Goal: Check status

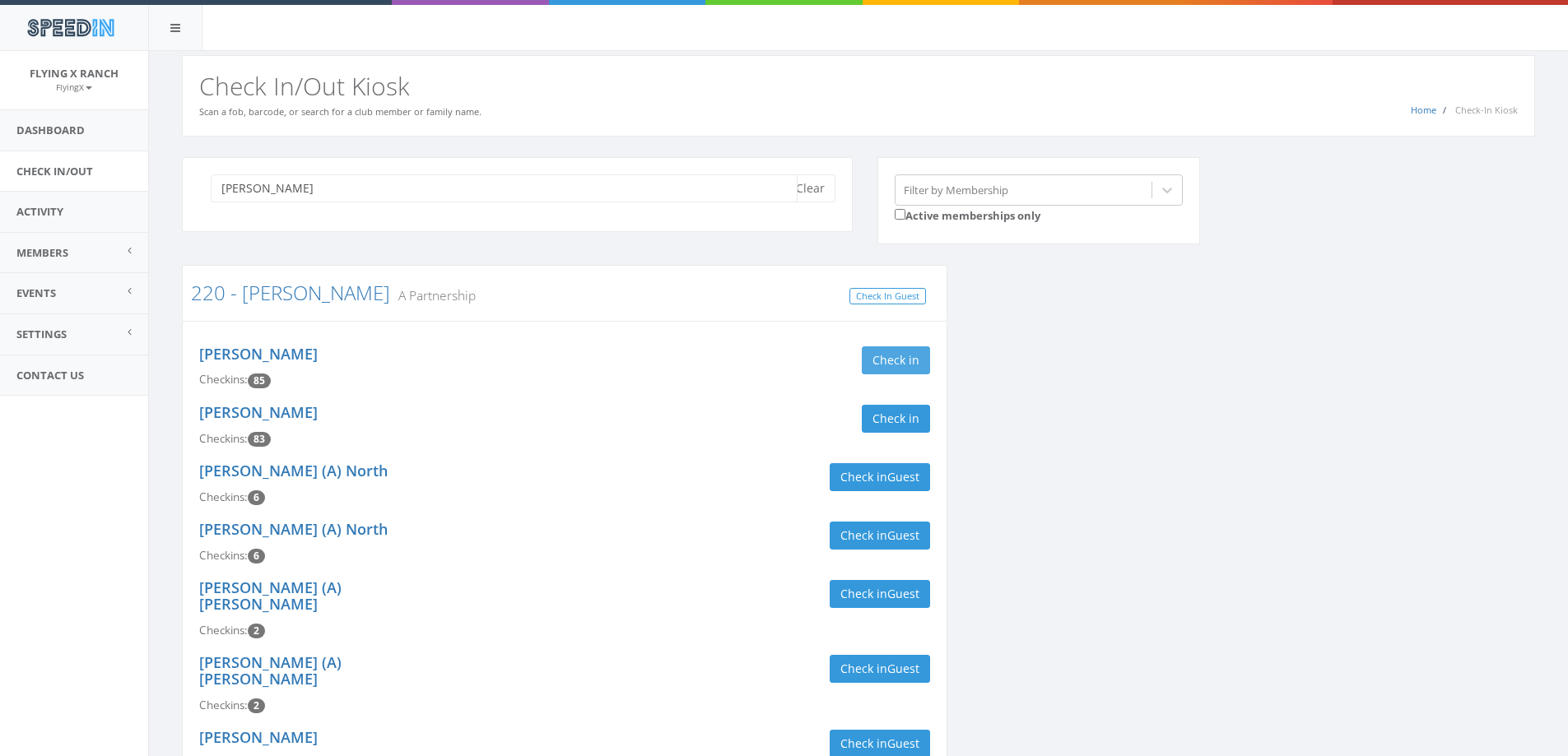
type input "[PERSON_NAME]"
click at [921, 365] on button "Check in" at bounding box center [896, 360] width 68 height 28
click at [916, 420] on button "Check in" at bounding box center [896, 419] width 68 height 28
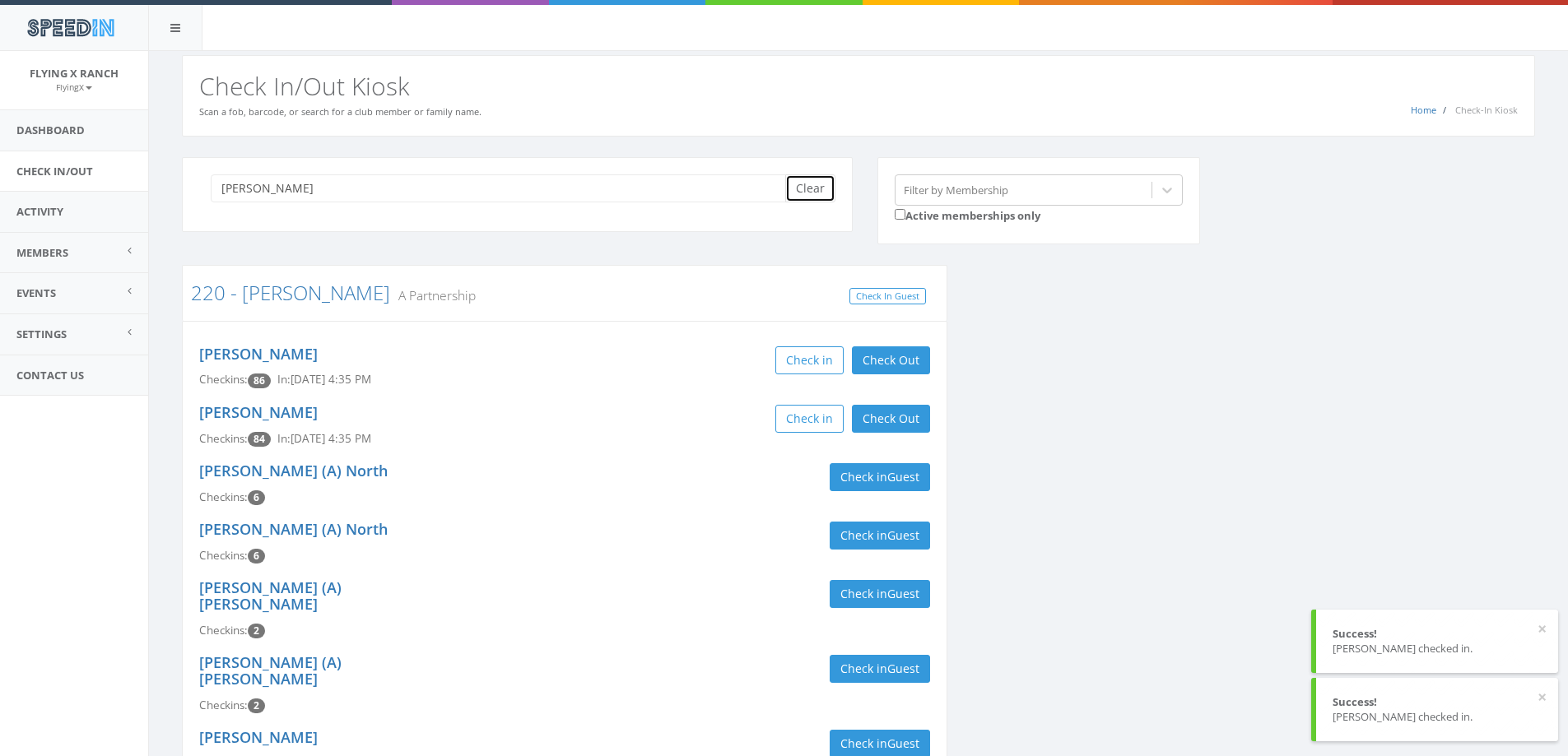
click at [820, 193] on button "Clear" at bounding box center [810, 188] width 50 height 28
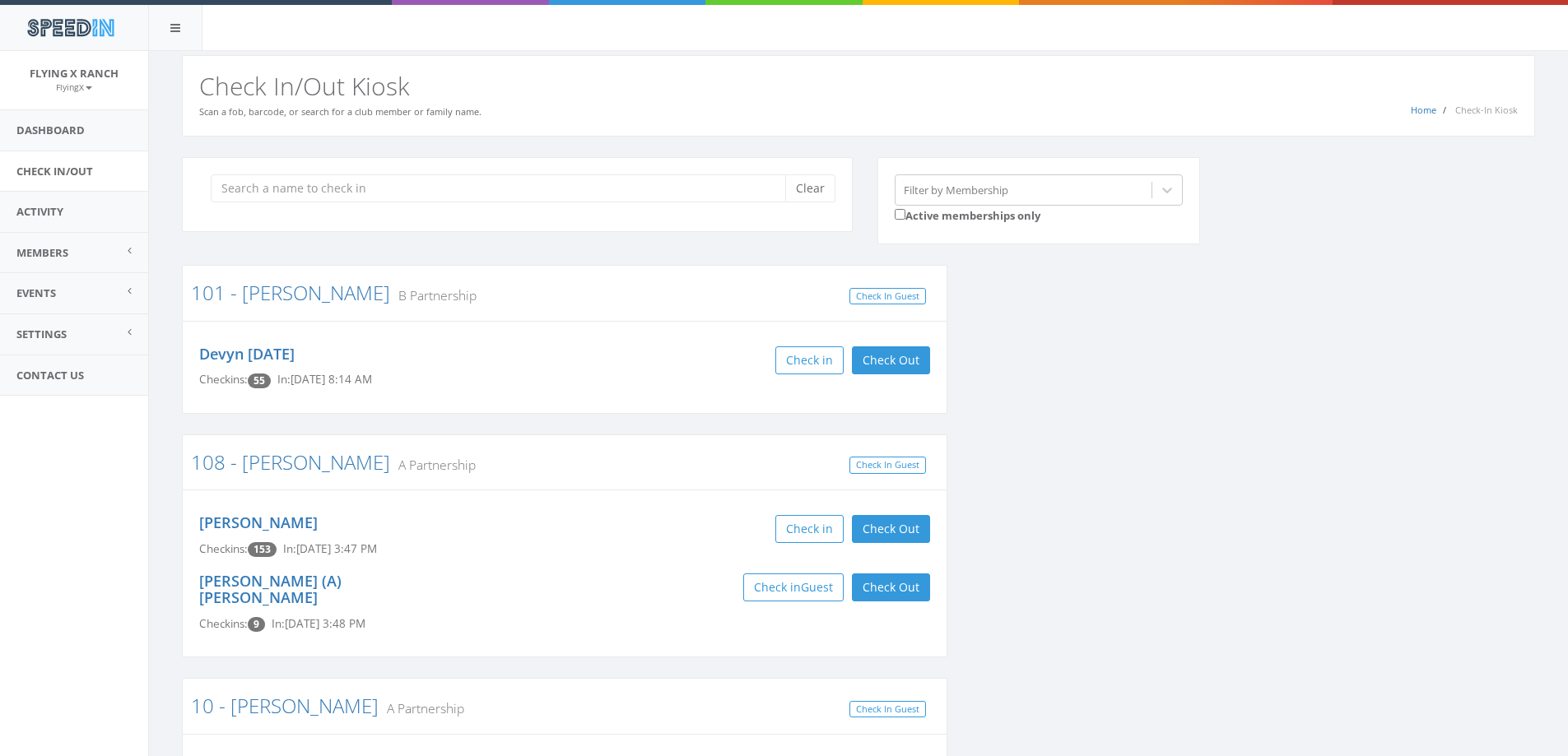
click at [1211, 48] on div "SpeedIn" at bounding box center [784, 26] width 1568 height 51
click at [672, 114] on div "Home Check-In Kiosk Check In/Out Kiosk Scan a fob, barcode, or search for a clu…" at bounding box center [858, 96] width 1353 height 81
click at [304, 195] on input "search" at bounding box center [504, 188] width 587 height 28
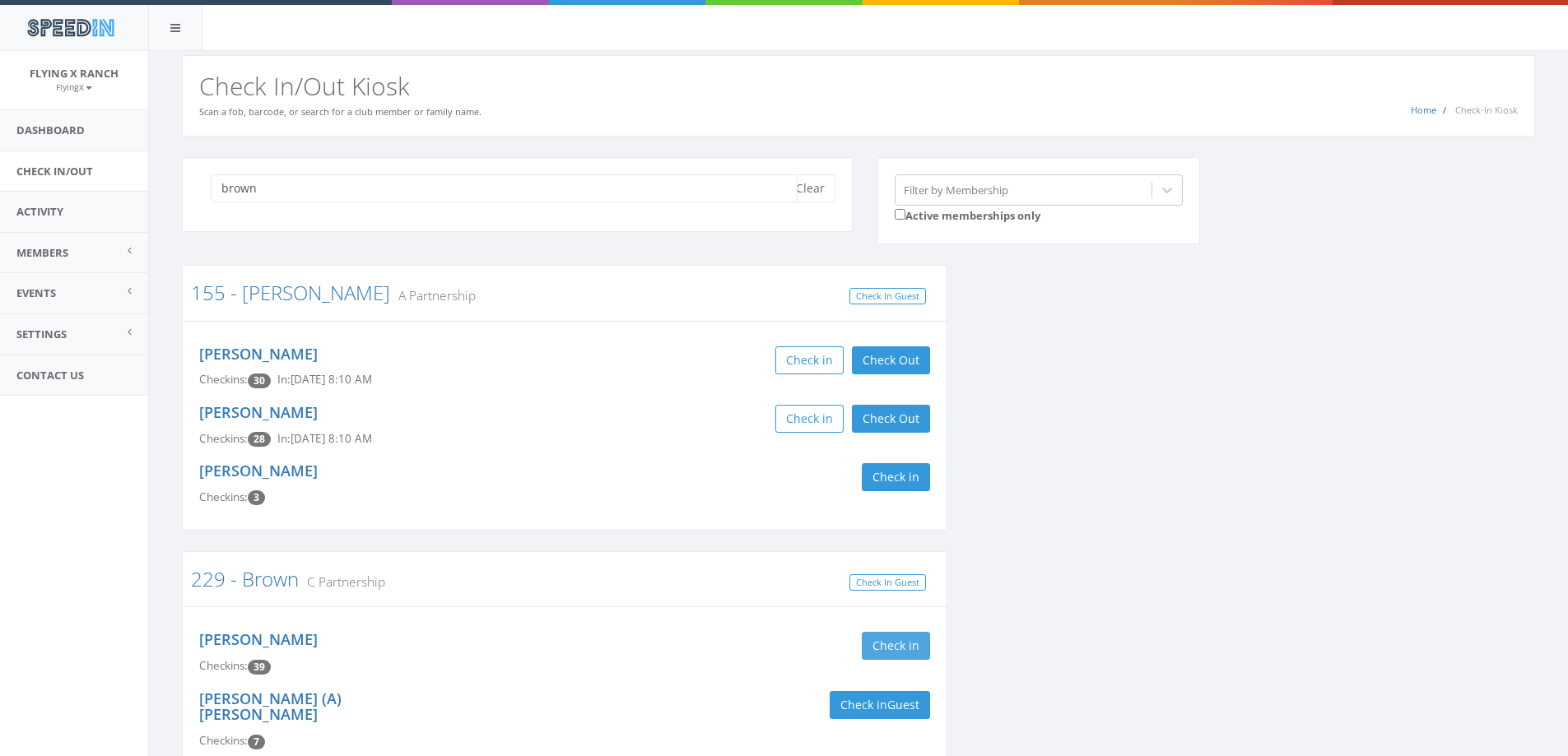
type input "brown"
click at [882, 645] on button "Check in" at bounding box center [896, 646] width 68 height 28
click at [604, 644] on div "Check in Check Out Check Out" at bounding box center [753, 646] width 353 height 28
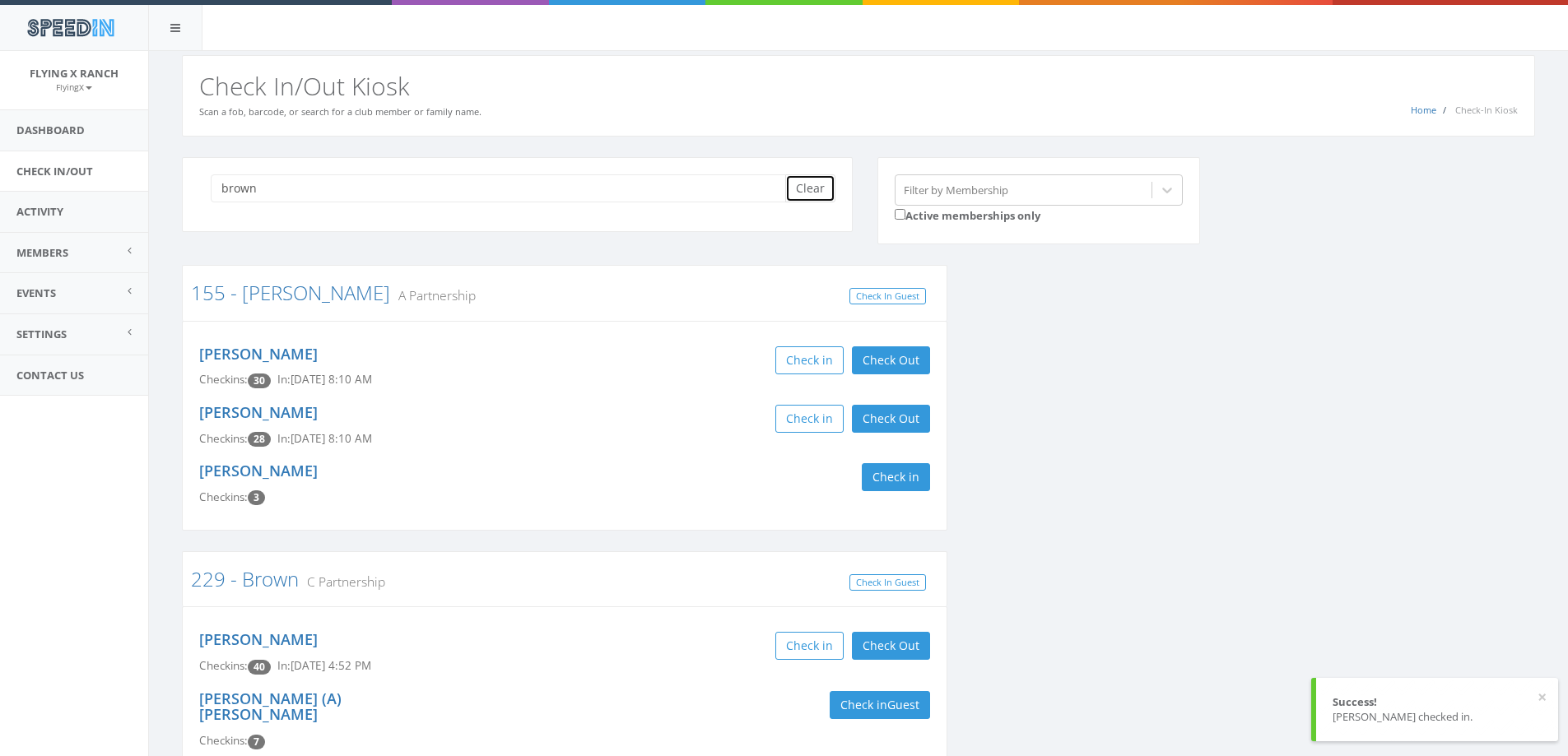
click at [807, 190] on button "Clear" at bounding box center [810, 188] width 50 height 28
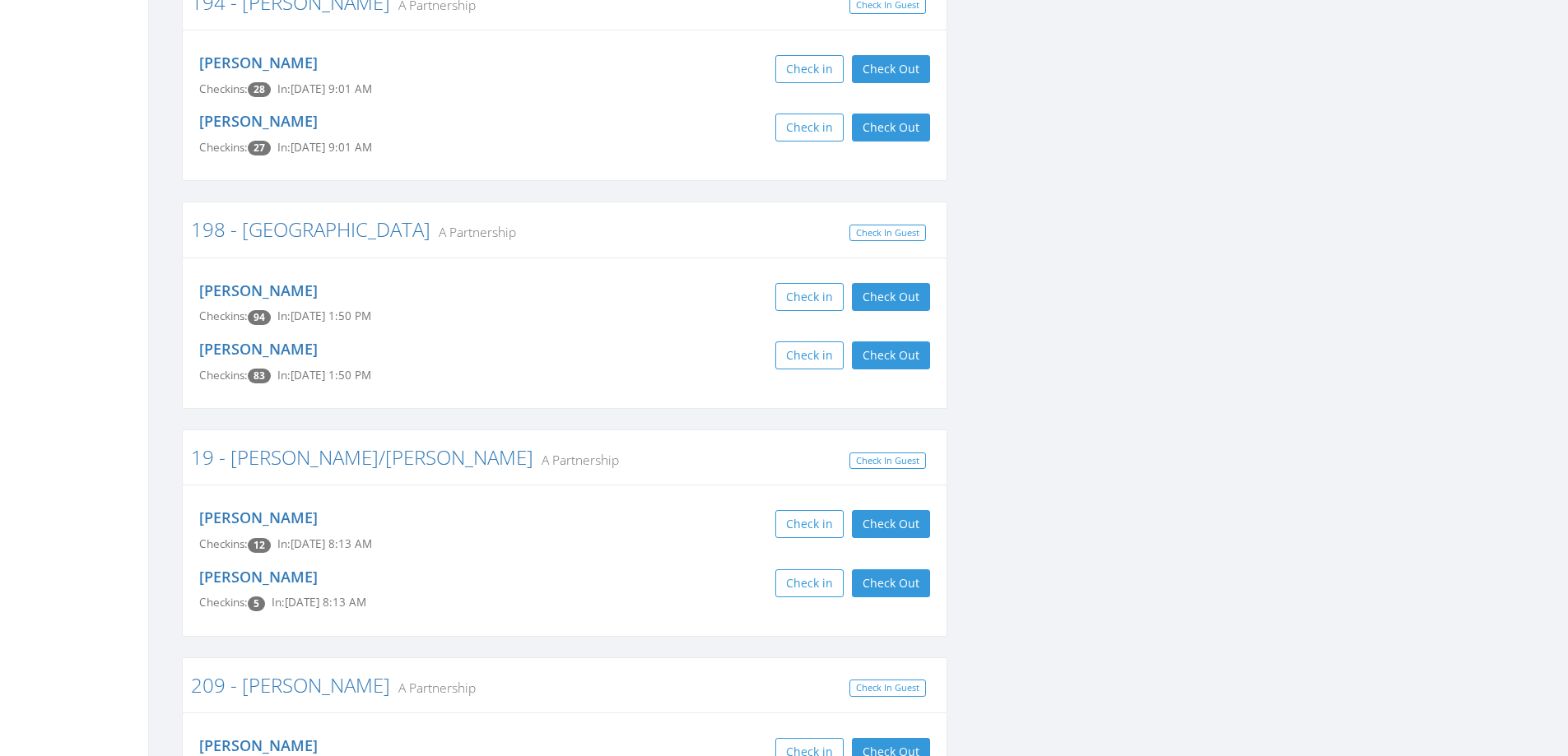
scroll to position [3128, 0]
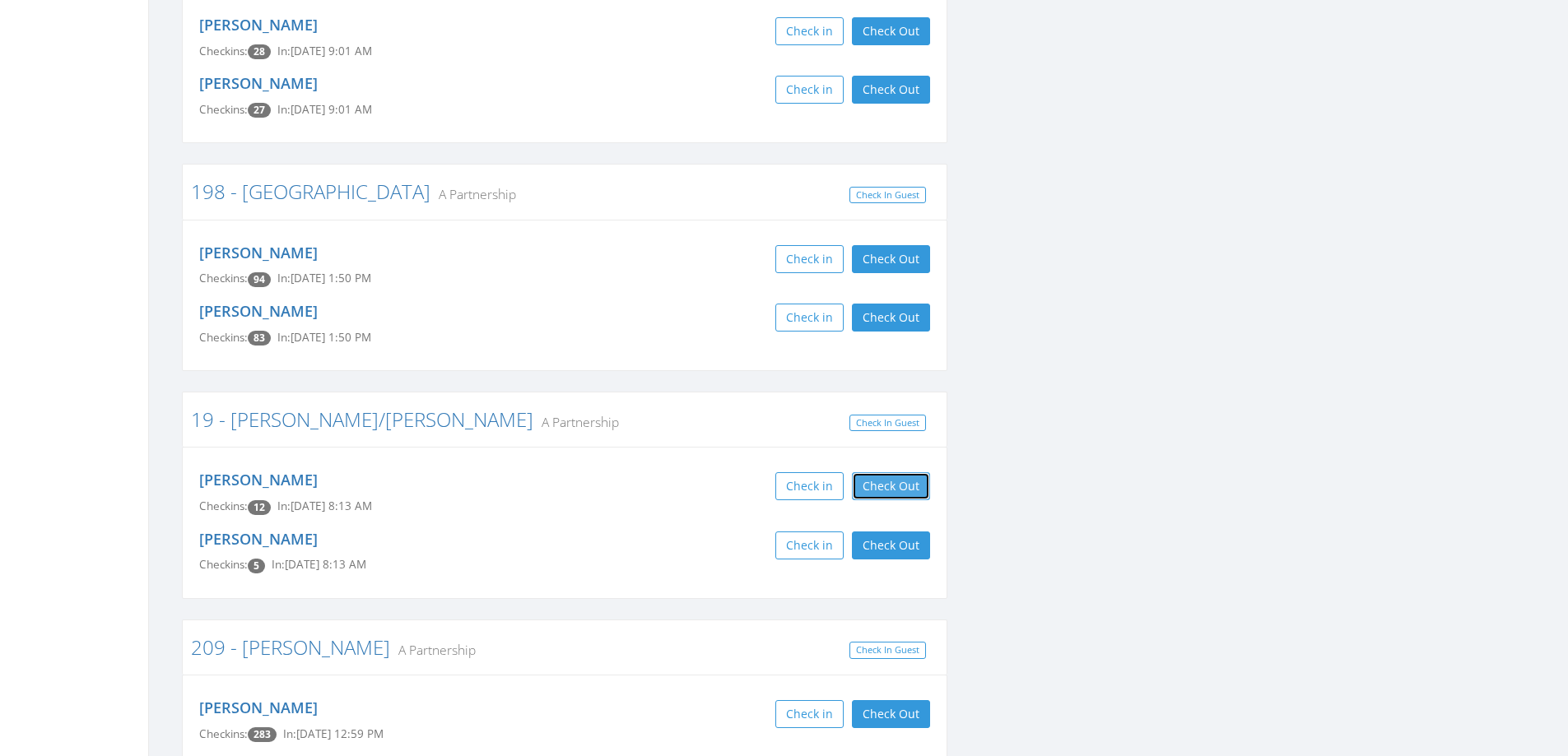
click at [883, 472] on button "Check Out" at bounding box center [890, 486] width 79 height 28
click at [886, 532] on button "Check Out" at bounding box center [890, 546] width 79 height 28
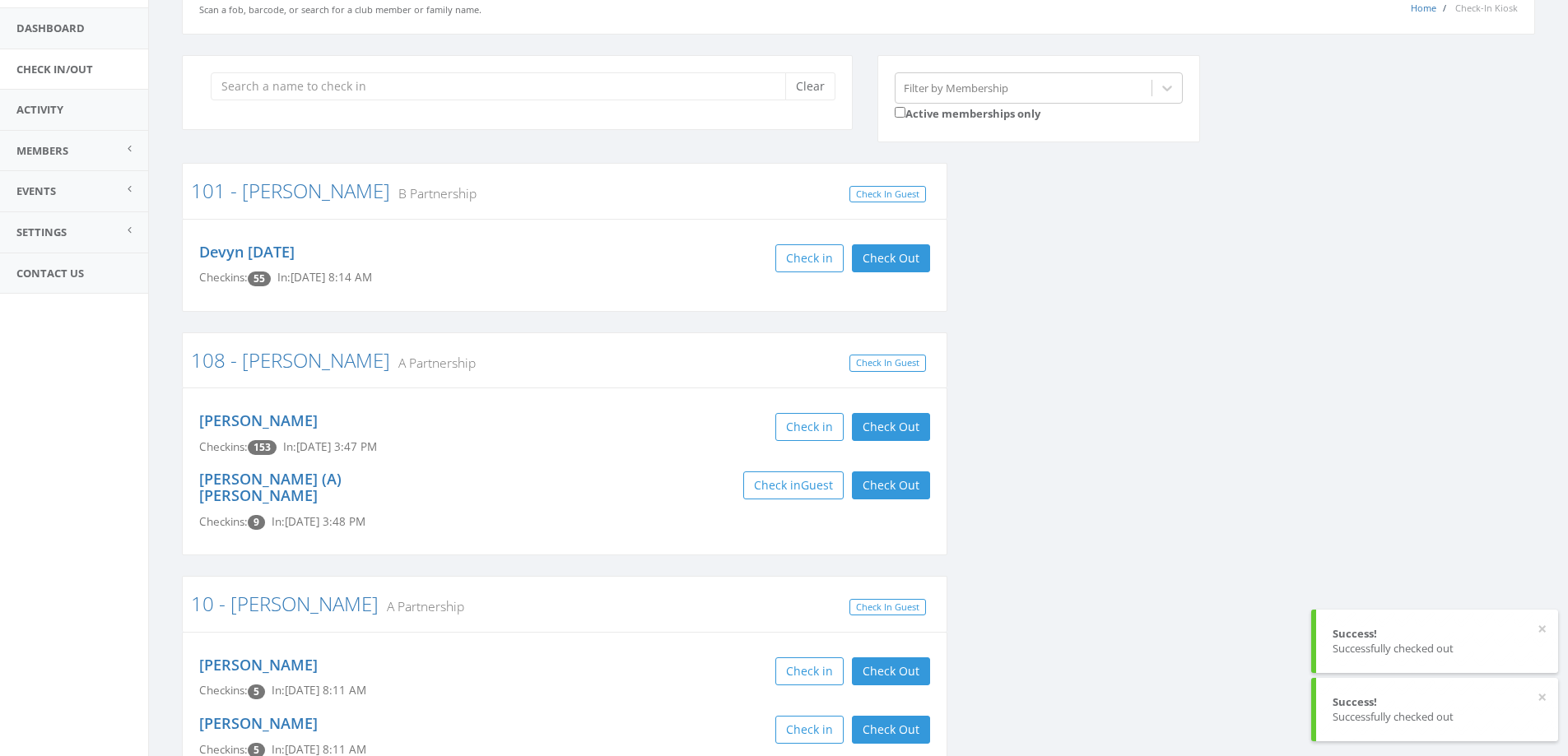
scroll to position [0, 0]
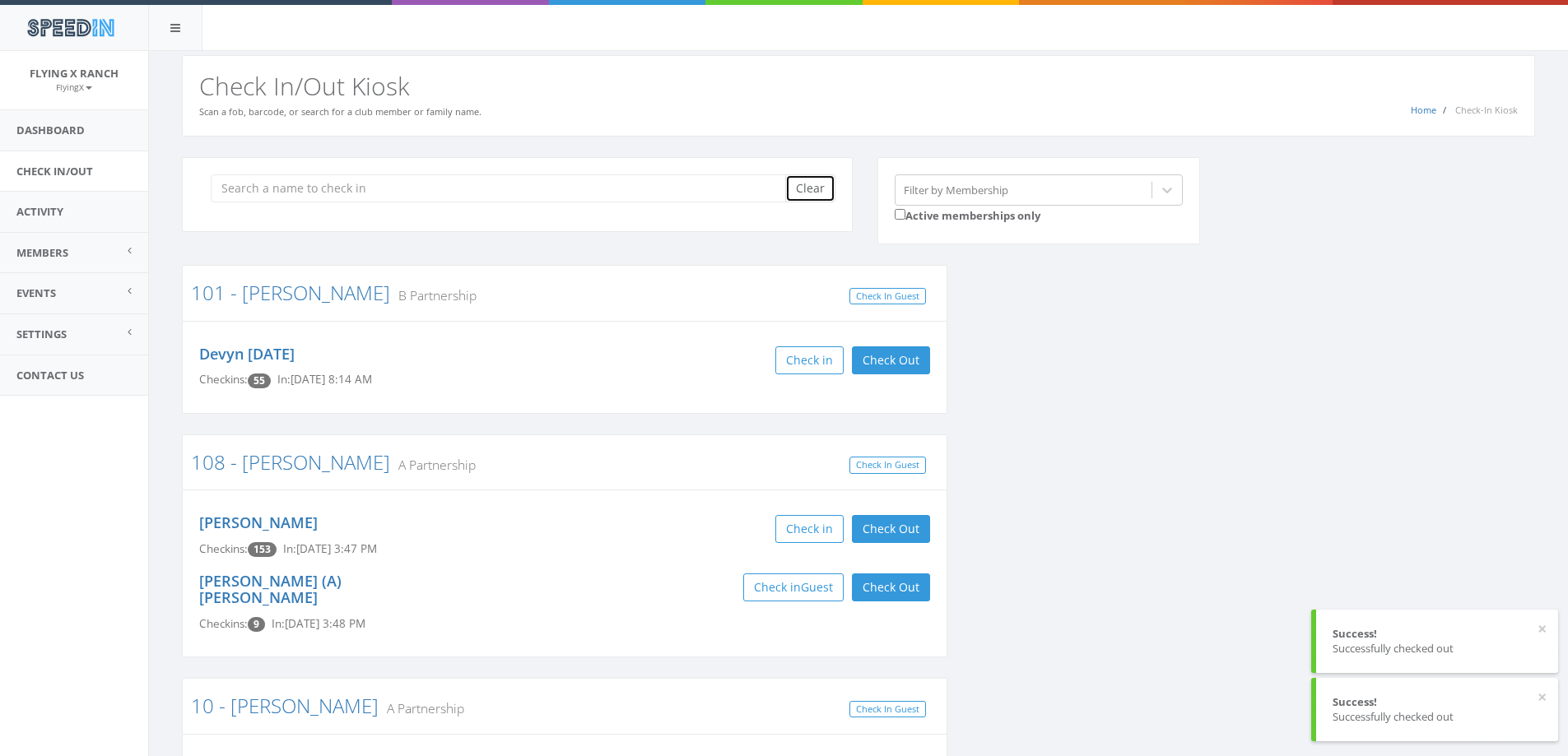
click at [819, 200] on button "Clear" at bounding box center [810, 188] width 50 height 28
